Goal: Task Accomplishment & Management: Manage account settings

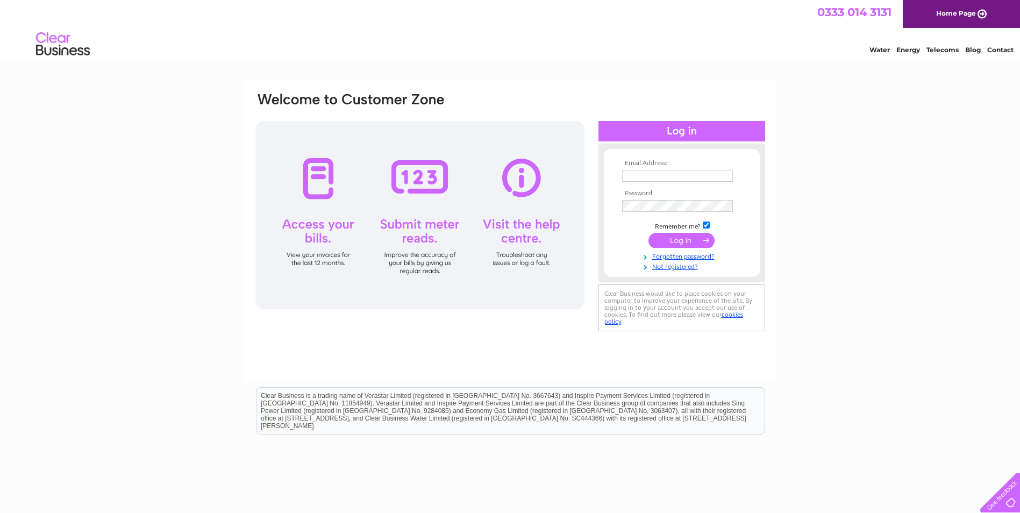
type input "Ursula@replayactivate.com"
click at [672, 243] on input "submit" at bounding box center [682, 240] width 66 height 15
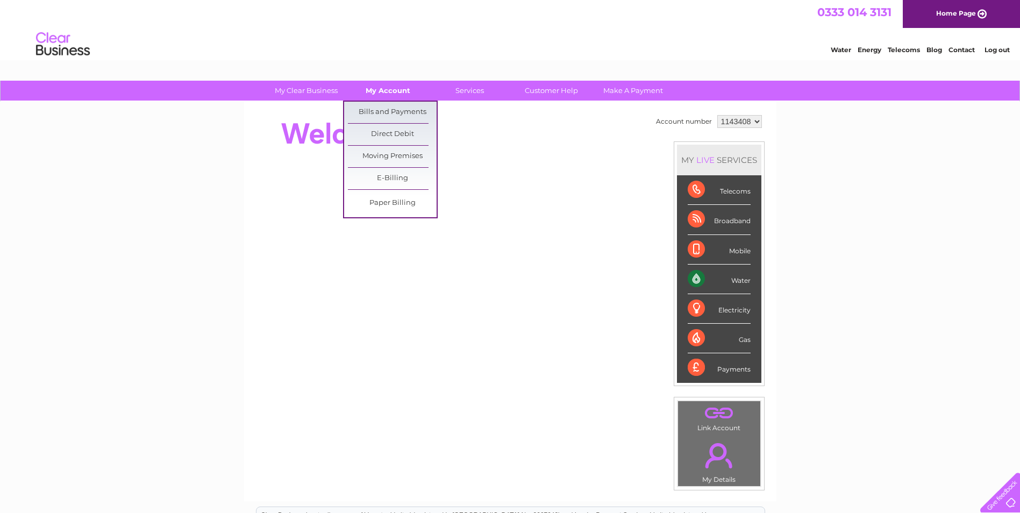
click at [369, 94] on link "My Account" at bounding box center [388, 91] width 89 height 20
click at [402, 115] on link "Bills and Payments" at bounding box center [392, 113] width 89 height 22
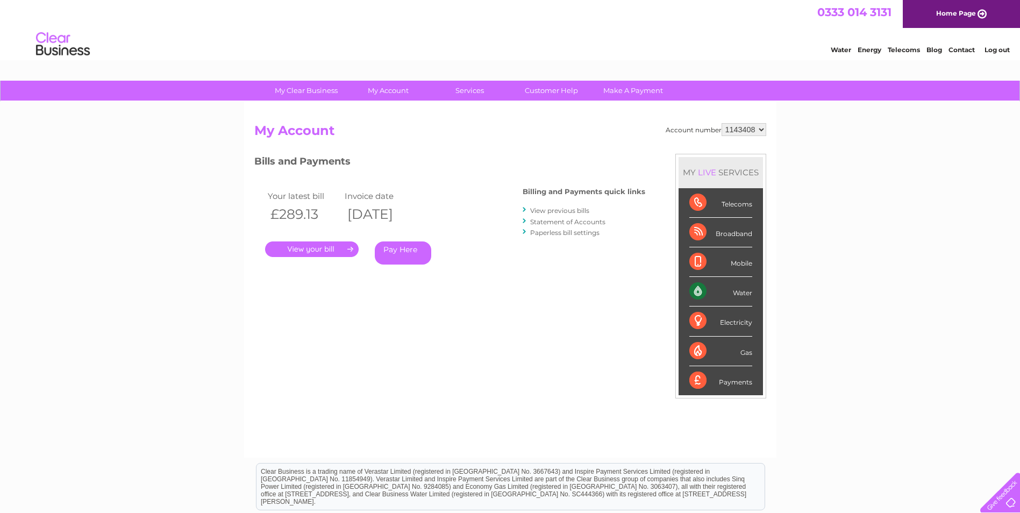
click at [303, 246] on link "." at bounding box center [312, 249] width 94 height 16
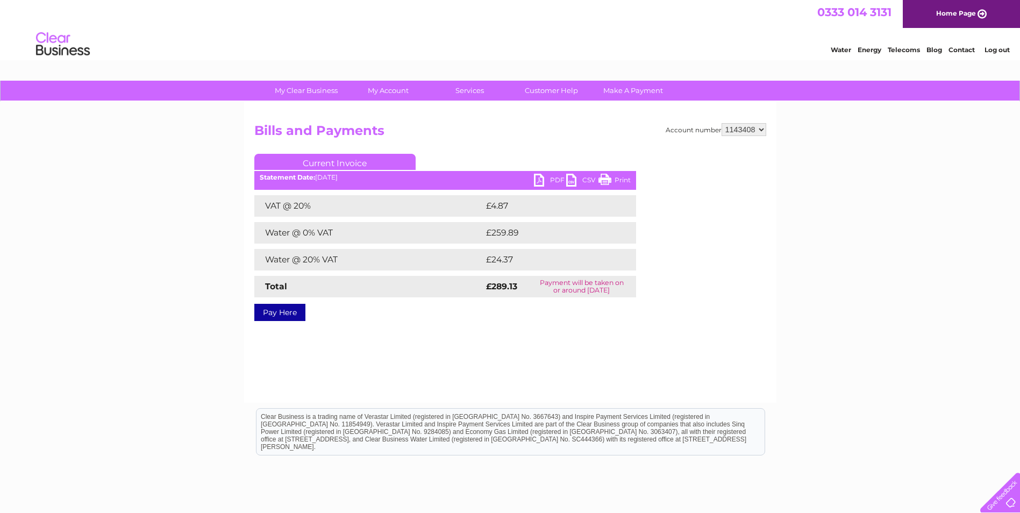
click at [553, 188] on link "PDF" at bounding box center [550, 182] width 32 height 16
click at [552, 180] on link "PDF" at bounding box center [550, 182] width 32 height 16
click at [1008, 44] on li "Log out" at bounding box center [997, 49] width 32 height 13
click at [1005, 51] on link "Log out" at bounding box center [997, 50] width 25 height 8
